Goal: Navigation & Orientation: Find specific page/section

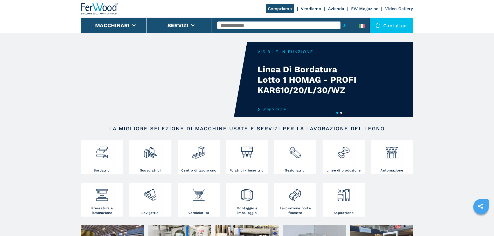
click at [341, 113] on button "2" at bounding box center [341, 113] width 2 height 2
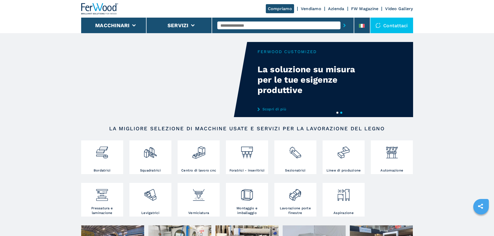
click at [337, 112] on button "1" at bounding box center [337, 113] width 2 height 2
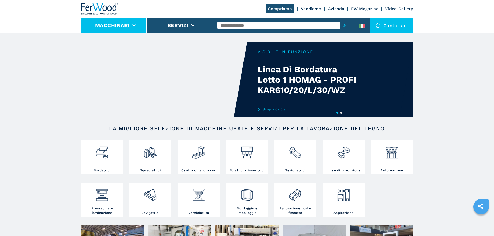
click at [114, 19] on li "Macchinari" at bounding box center [114, 26] width 66 height 16
